Goal: Check status: Check status

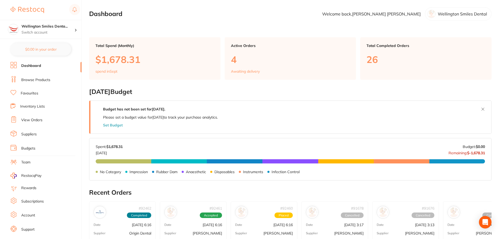
click at [28, 119] on link "View Orders" at bounding box center [31, 119] width 21 height 5
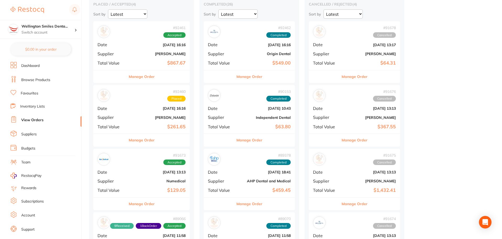
scroll to position [26, 0]
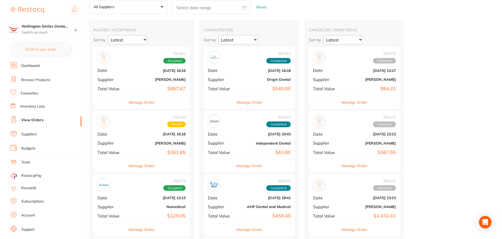
click at [144, 110] on div "# 92461 Accepted Date [DATE] 16:16 Supplier [PERSON_NAME] Total Value $867.67 M…" at bounding box center [141, 173] width 96 height 252
click at [140, 96] on button "Manage Order" at bounding box center [142, 102] width 26 height 13
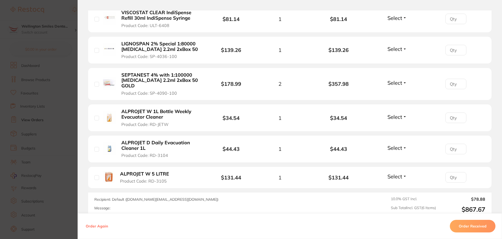
scroll to position [210, 0]
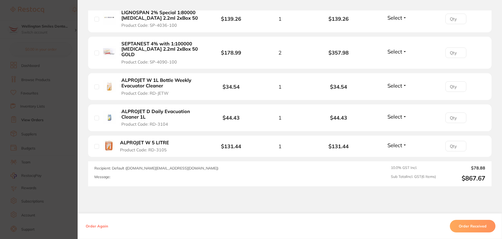
click at [468, 227] on button "Order Received" at bounding box center [473, 226] width 46 height 13
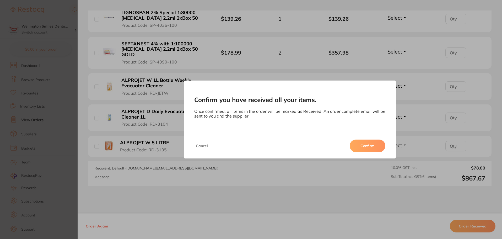
click at [375, 145] on button "Confirm" at bounding box center [368, 145] width 36 height 13
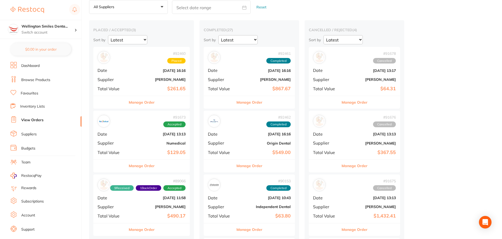
click at [135, 78] on b "[PERSON_NAME]" at bounding box center [158, 79] width 56 height 4
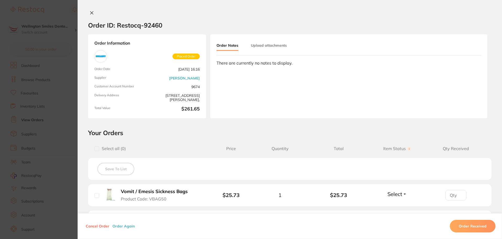
click at [92, 14] on icon at bounding box center [91, 13] width 3 height 3
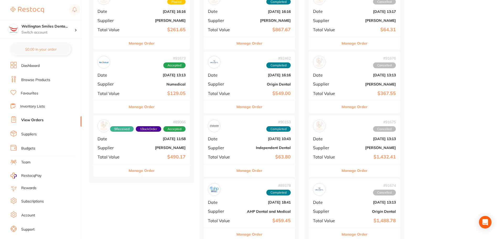
scroll to position [105, 0]
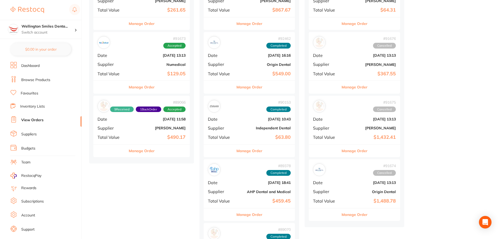
click at [144, 148] on button "Manage Order" at bounding box center [142, 150] width 26 height 13
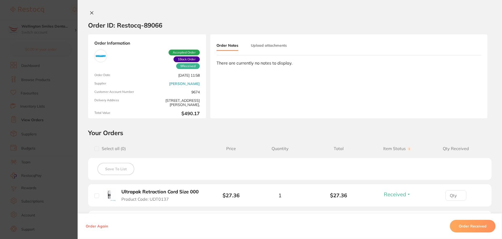
click at [92, 13] on icon at bounding box center [92, 13] width 4 height 4
